Goal: Task Accomplishment & Management: Use online tool/utility

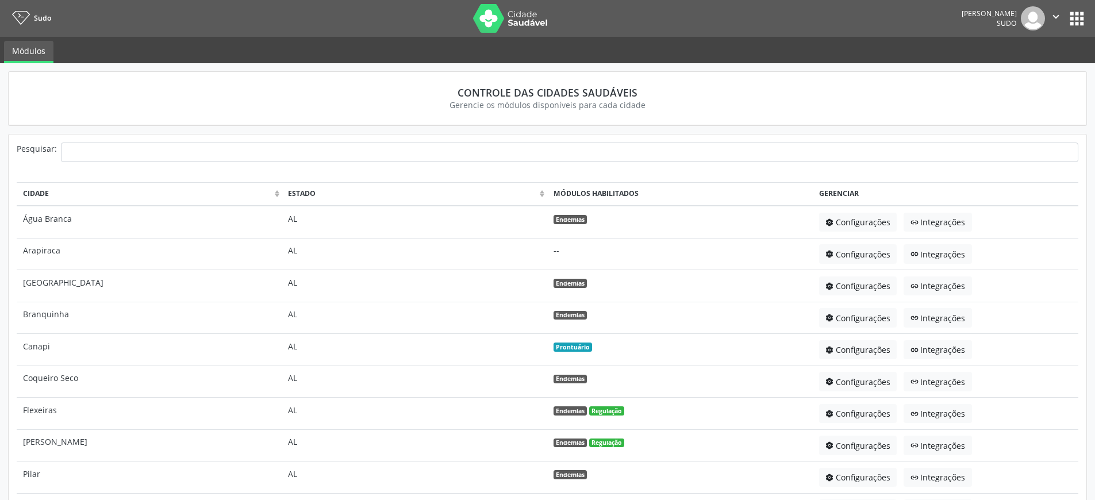
click at [1077, 16] on button "apps" at bounding box center [1077, 19] width 20 height 20
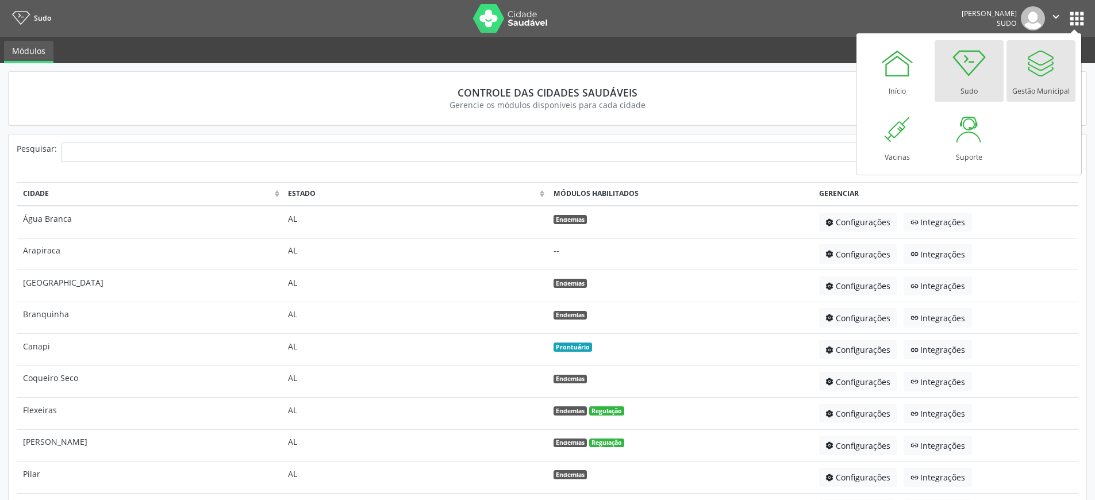
click at [1037, 72] on div at bounding box center [1040, 63] width 34 height 34
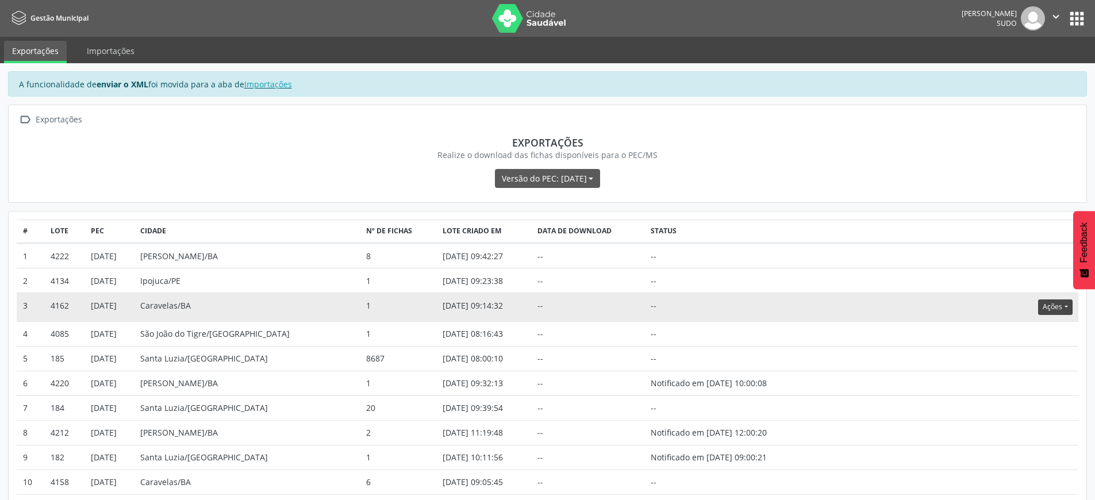
click at [1056, 311] on button "Ações" at bounding box center [1055, 307] width 34 height 16
click at [1025, 375] on link "Atualizar" at bounding box center [1031, 378] width 79 height 16
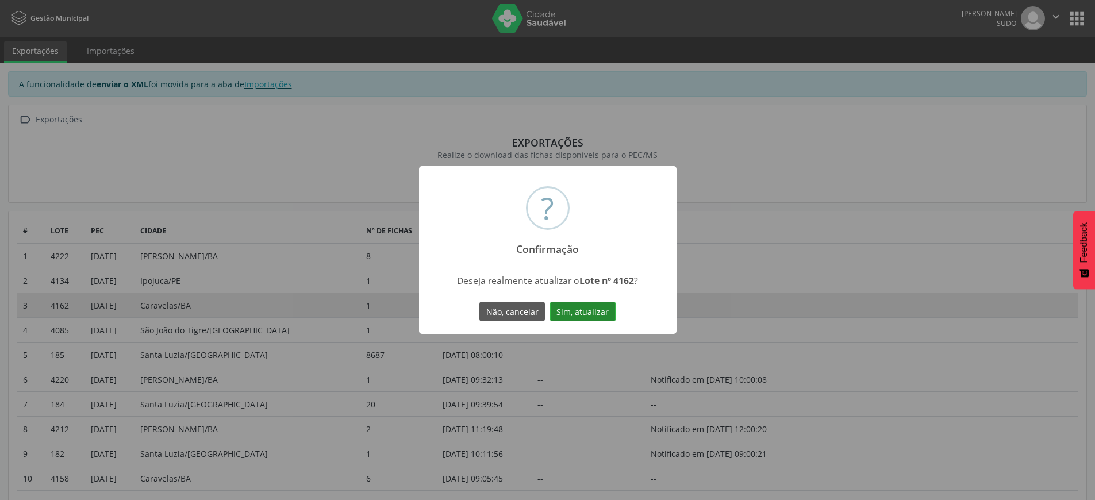
click at [590, 315] on button "Sim, atualizar" at bounding box center [583, 312] width 66 height 20
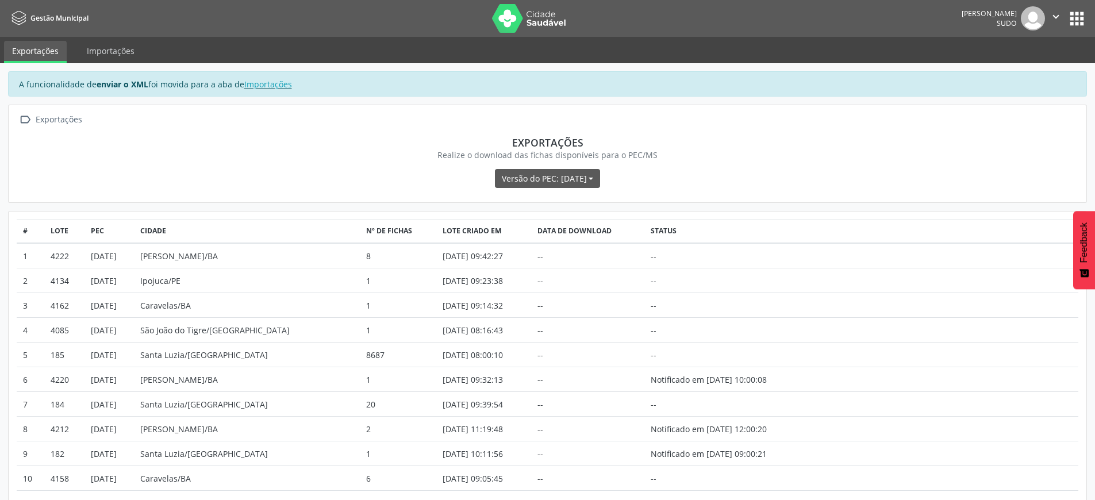
click at [1056, 16] on icon "" at bounding box center [1055, 16] width 13 height 13
click at [1018, 66] on link "Sair" at bounding box center [1026, 70] width 79 height 16
